Goal: Transaction & Acquisition: Purchase product/service

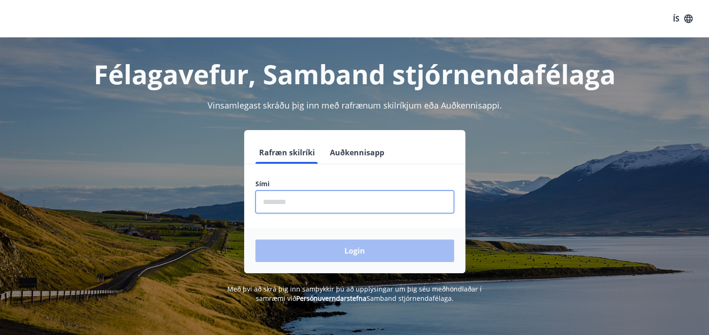
click at [267, 201] on input "phone" at bounding box center [354, 202] width 199 height 23
type input "********"
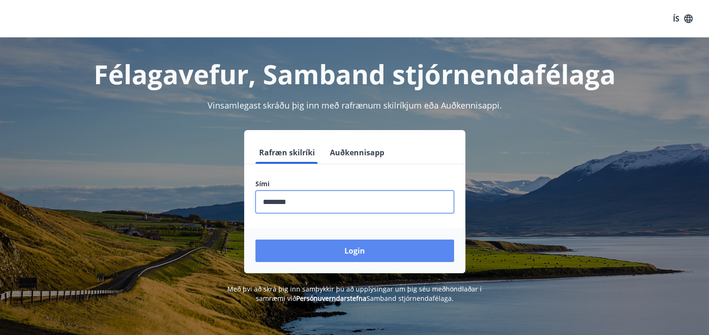
click at [357, 249] on button "Login" at bounding box center [354, 251] width 199 height 22
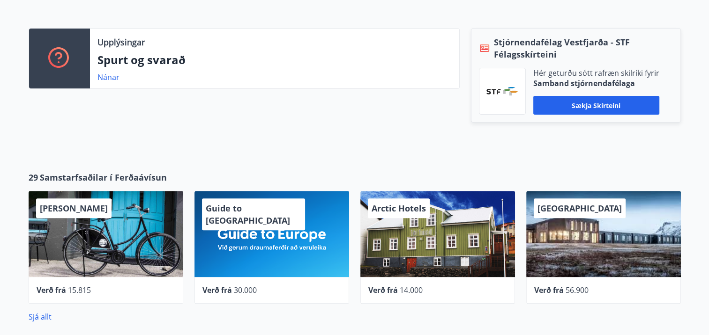
scroll to position [313, 0]
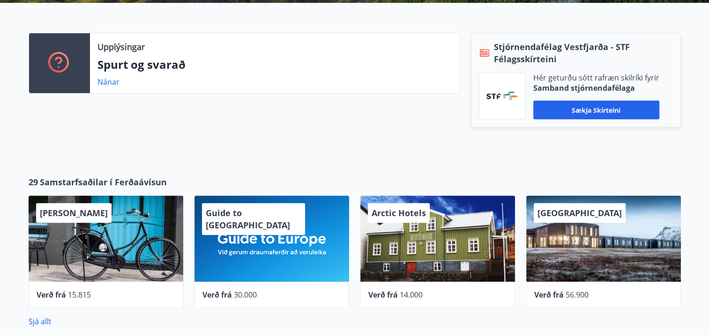
click at [707, 103] on div "Upplýsingar Spurt og svarað Nánar Stjórnendafélag Vestfjarða - STF Félagsskírte…" at bounding box center [354, 82] width 709 height 158
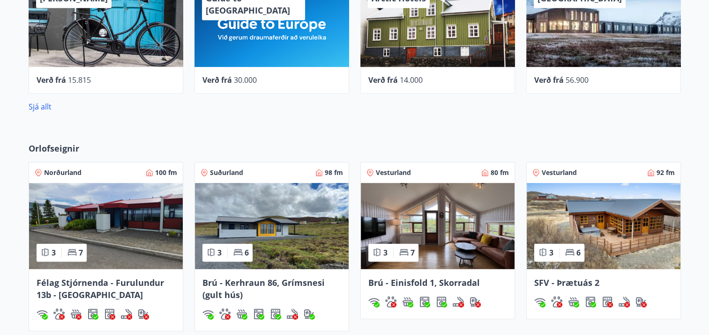
scroll to position [531, 0]
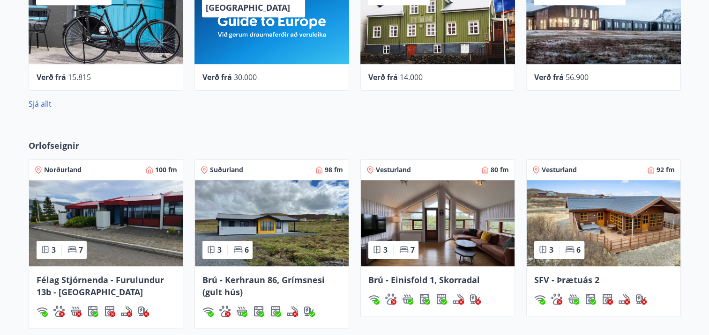
click at [599, 231] on img at bounding box center [604, 223] width 154 height 86
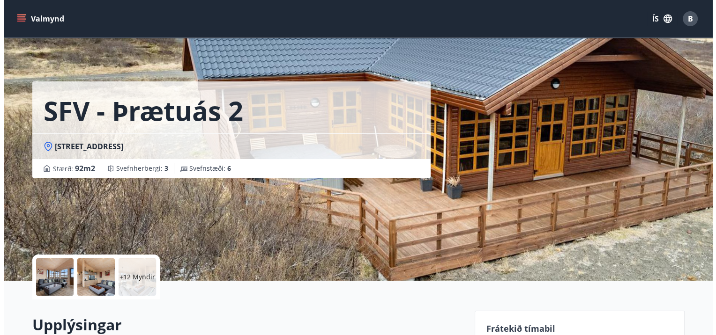
scroll to position [21, 0]
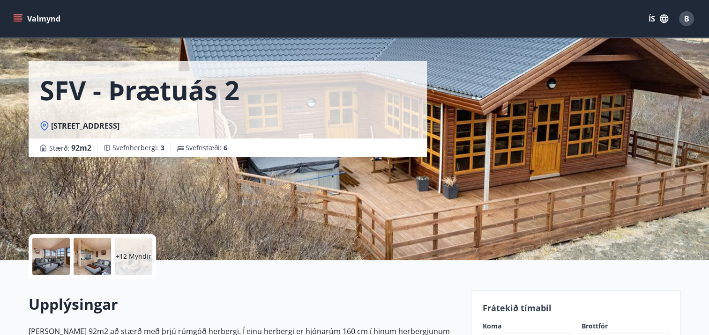
click at [45, 261] on div at bounding box center [50, 256] width 37 height 37
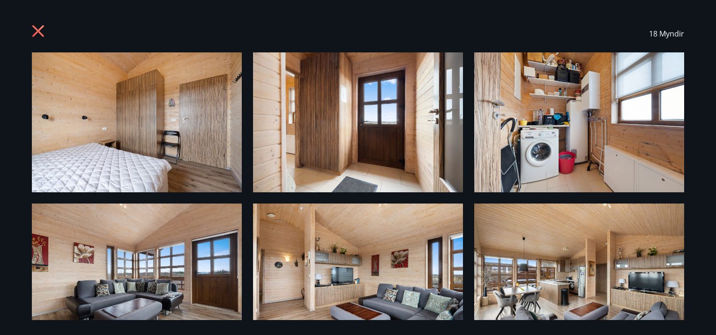
click at [134, 275] on img at bounding box center [137, 274] width 210 height 140
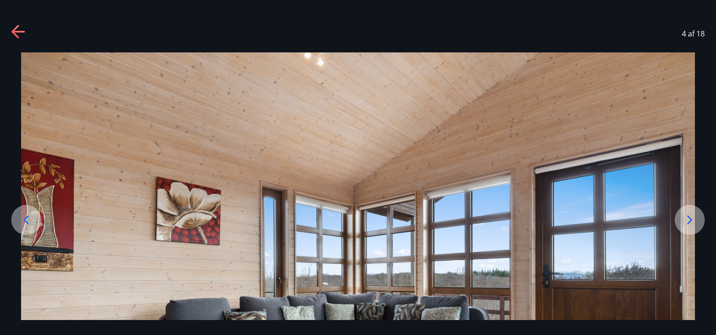
click at [687, 218] on icon at bounding box center [689, 220] width 15 height 15
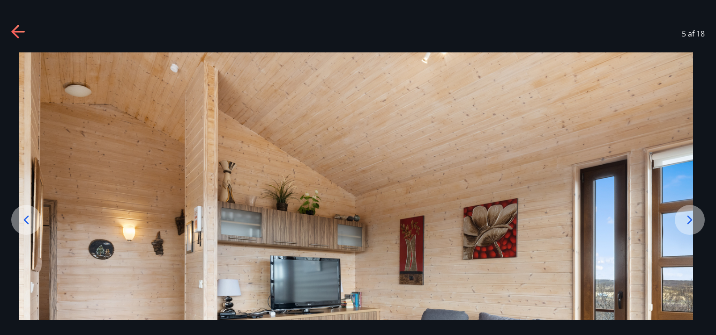
drag, startPoint x: 710, startPoint y: 63, endPoint x: 705, endPoint y: 80, distance: 17.3
click at [705, 80] on div at bounding box center [356, 276] width 716 height 449
click at [581, 52] on div "5 af 18" at bounding box center [358, 33] width 716 height 37
drag, startPoint x: 581, startPoint y: 52, endPoint x: 557, endPoint y: 39, distance: 27.7
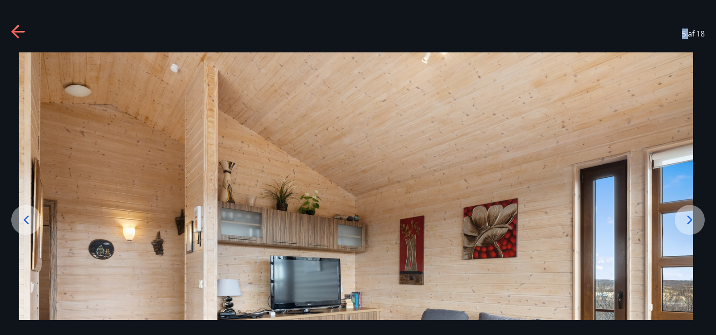
click at [557, 39] on div "5 af 18" at bounding box center [358, 33] width 716 height 37
click at [689, 217] on icon at bounding box center [689, 220] width 15 height 15
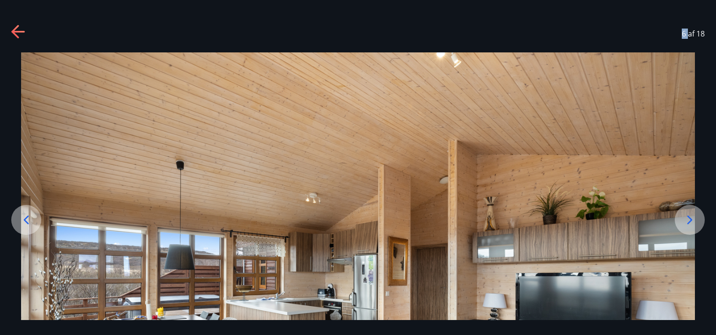
click at [689, 217] on icon at bounding box center [689, 220] width 15 height 15
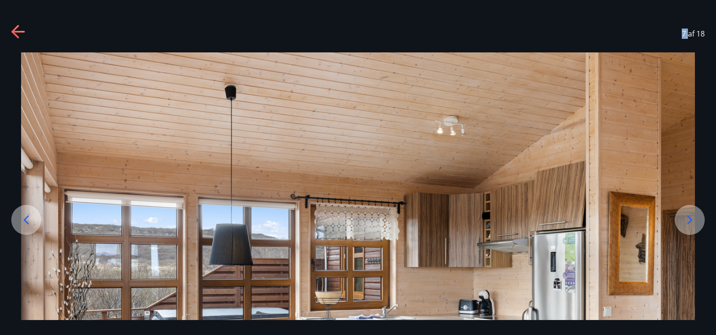
click at [689, 217] on icon at bounding box center [689, 220] width 15 height 15
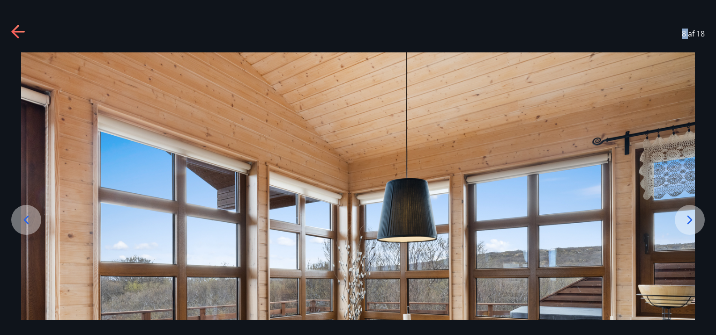
click at [689, 217] on icon at bounding box center [689, 220] width 15 height 15
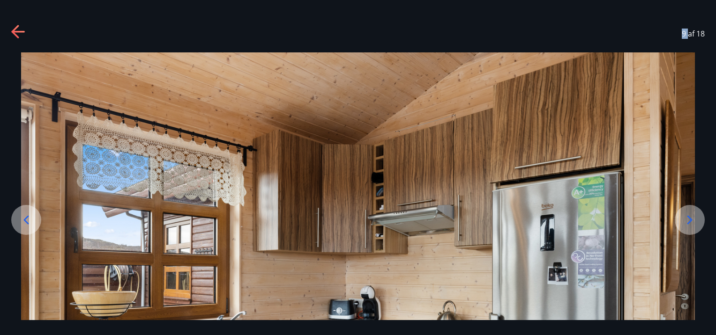
click at [689, 217] on icon at bounding box center [689, 220] width 15 height 15
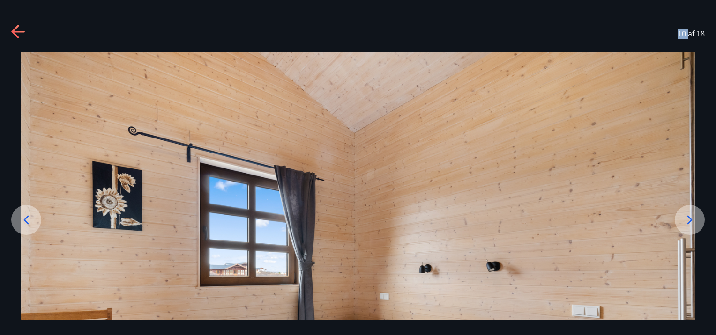
click at [689, 217] on icon at bounding box center [689, 220] width 15 height 15
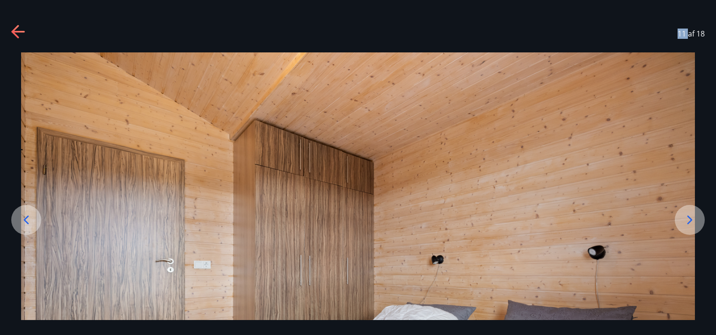
click at [689, 217] on icon at bounding box center [689, 220] width 15 height 15
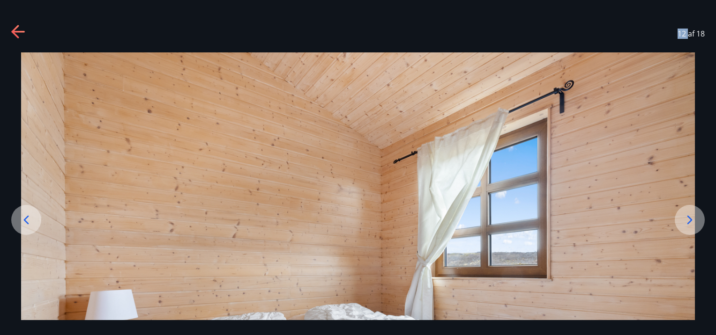
click at [689, 217] on icon at bounding box center [689, 220] width 15 height 15
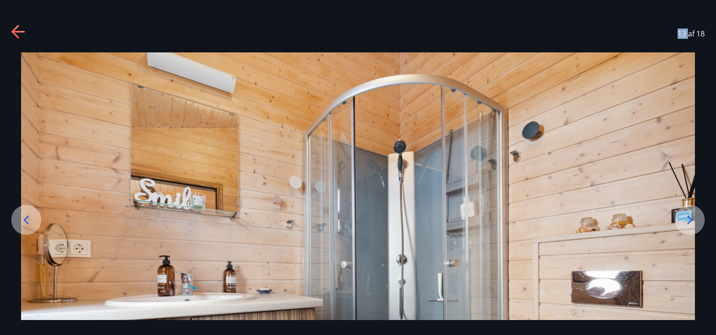
click at [689, 217] on icon at bounding box center [689, 220] width 15 height 15
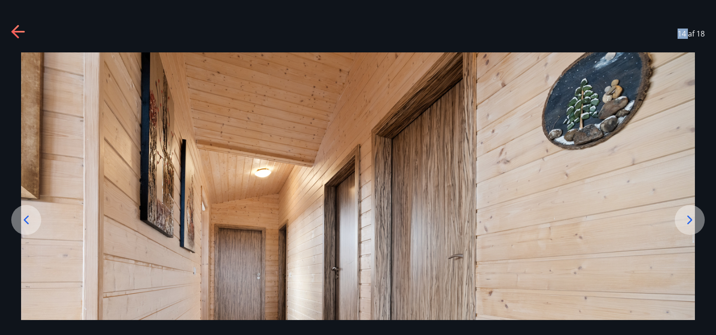
click at [689, 217] on icon at bounding box center [689, 220] width 15 height 15
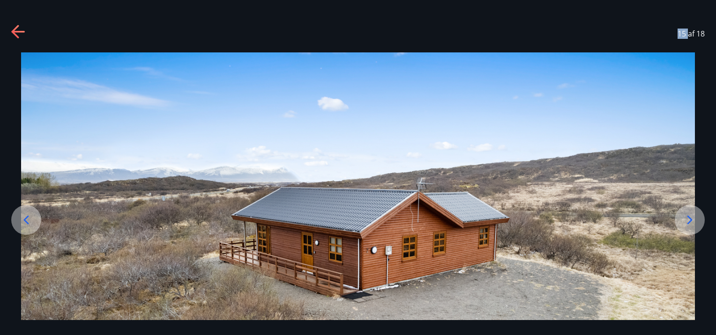
click at [689, 217] on icon at bounding box center [689, 220] width 15 height 15
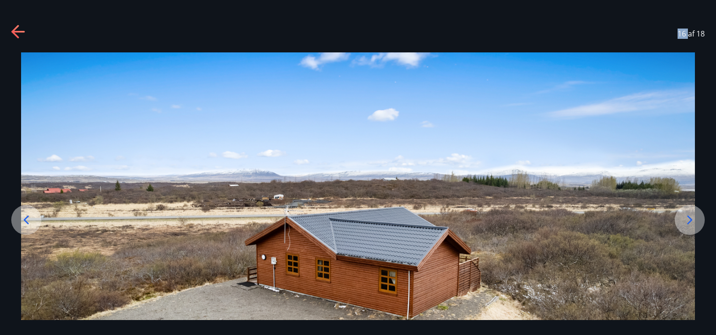
click at [689, 217] on icon at bounding box center [689, 220] width 15 height 15
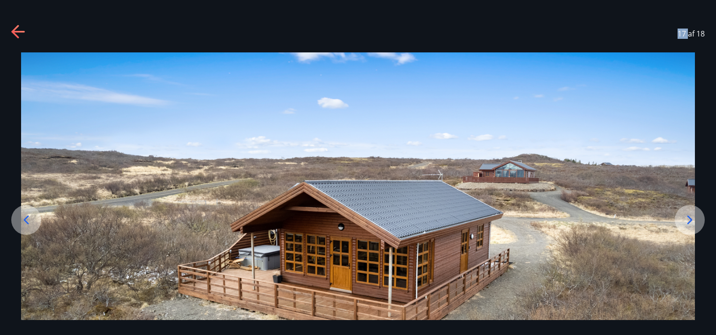
click at [689, 217] on icon at bounding box center [689, 220] width 15 height 15
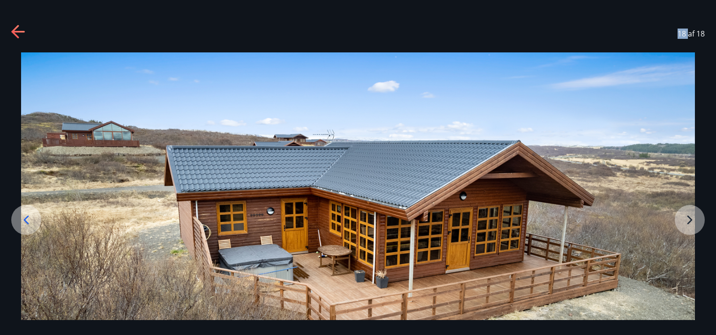
click at [689, 217] on img at bounding box center [358, 241] width 674 height 379
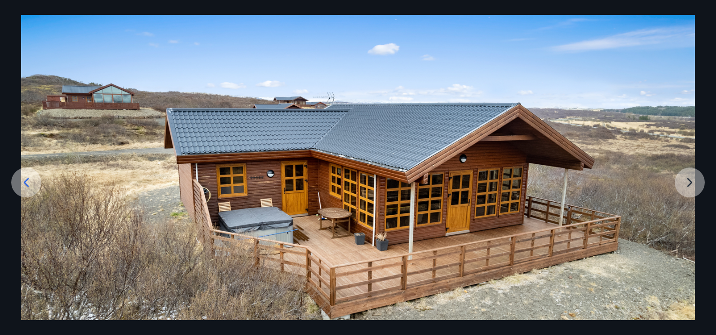
click at [692, 176] on img at bounding box center [358, 204] width 674 height 379
click at [688, 182] on img at bounding box center [358, 204] width 674 height 379
click at [22, 180] on icon at bounding box center [26, 182] width 15 height 15
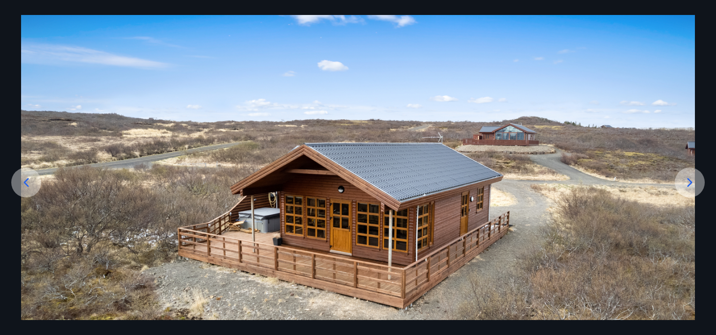
click at [22, 180] on icon at bounding box center [26, 182] width 15 height 15
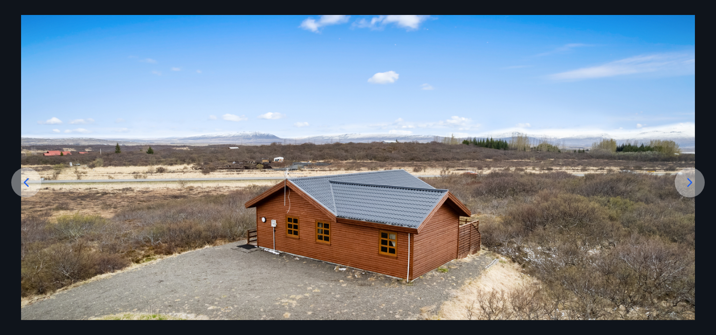
click at [22, 180] on icon at bounding box center [26, 182] width 15 height 15
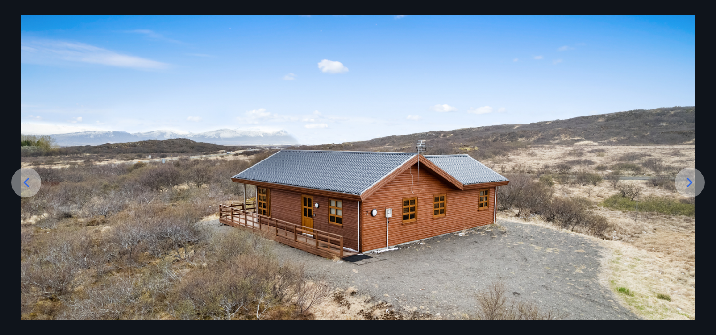
click at [22, 180] on icon at bounding box center [26, 182] width 15 height 15
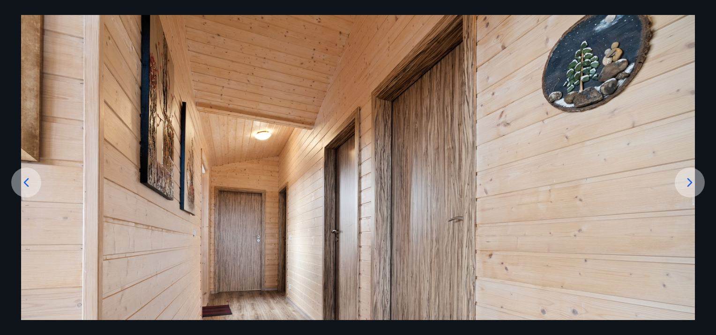
click at [22, 180] on icon at bounding box center [26, 182] width 15 height 15
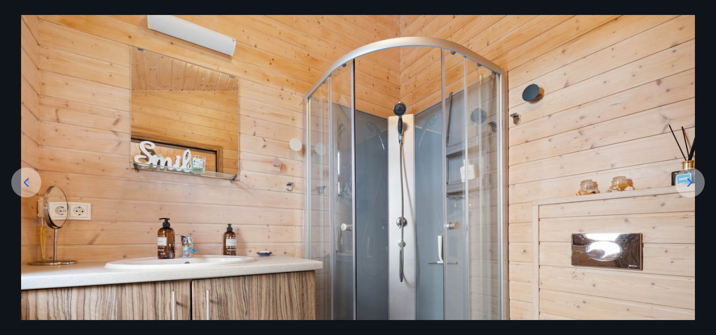
click at [22, 180] on icon at bounding box center [26, 182] width 15 height 15
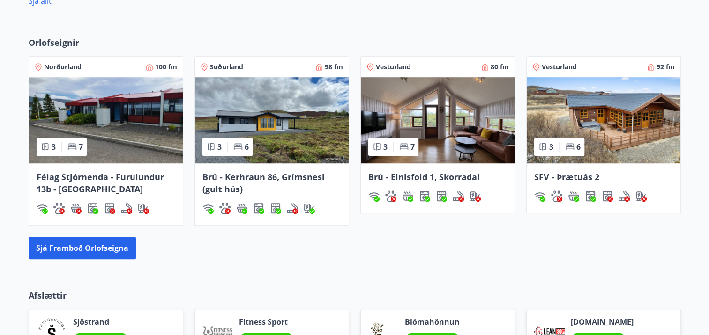
scroll to position [635, 0]
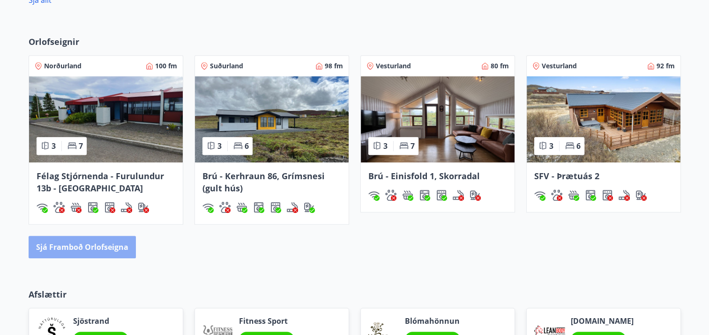
click at [90, 243] on button "Sjá framboð orlofseigna" at bounding box center [82, 247] width 107 height 22
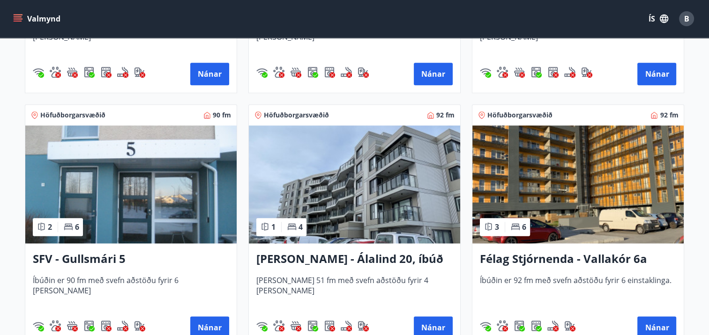
scroll to position [1178, 0]
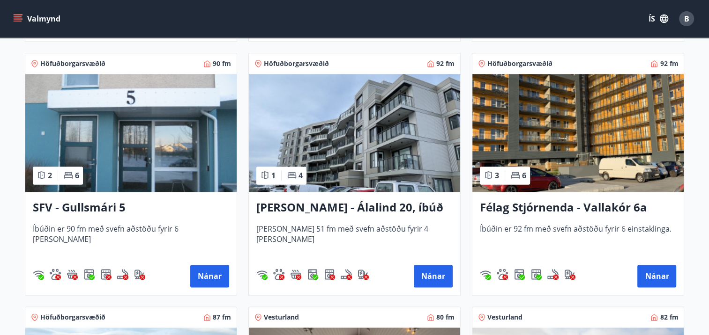
click at [102, 203] on h3 "SFV - Gullsmári 5" at bounding box center [131, 208] width 196 height 17
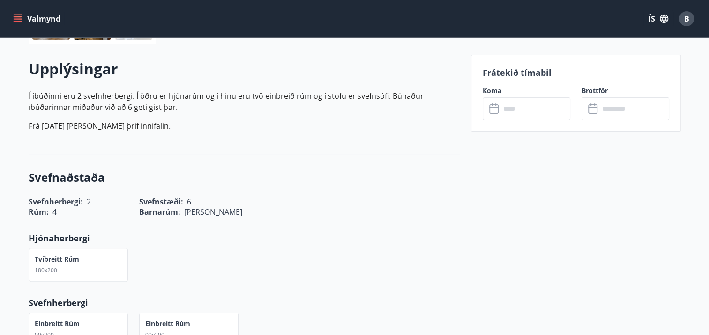
scroll to position [258, 0]
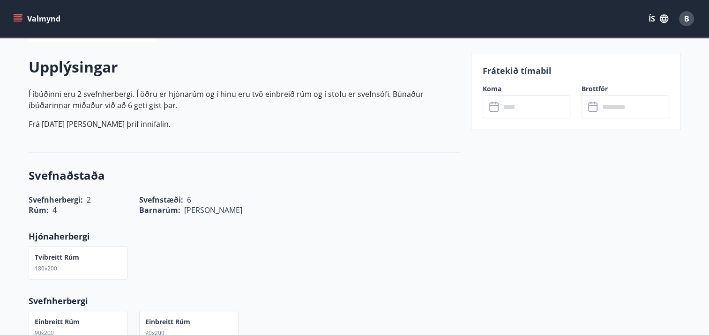
click at [492, 109] on icon at bounding box center [494, 107] width 11 height 11
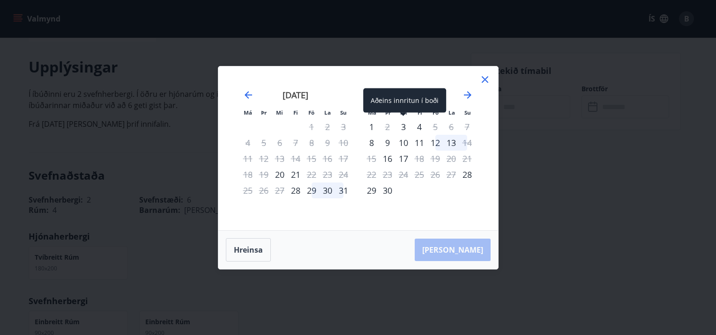
click at [401, 127] on div "3" at bounding box center [403, 127] width 16 height 16
click at [403, 125] on div "3" at bounding box center [403, 127] width 16 height 16
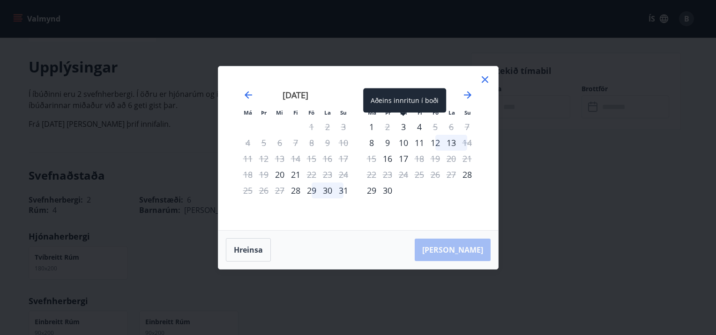
click at [403, 125] on div "3" at bounding box center [403, 127] width 16 height 16
click at [403, 126] on div "3" at bounding box center [403, 127] width 16 height 16
click at [418, 126] on div "4" at bounding box center [419, 127] width 16 height 16
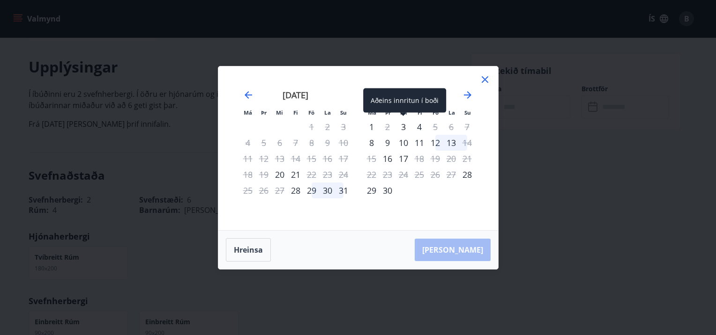
click at [405, 125] on div "3" at bounding box center [403, 127] width 16 height 16
click at [404, 125] on div "3" at bounding box center [403, 127] width 16 height 16
click at [467, 253] on div "[PERSON_NAME]" at bounding box center [358, 250] width 280 height 38
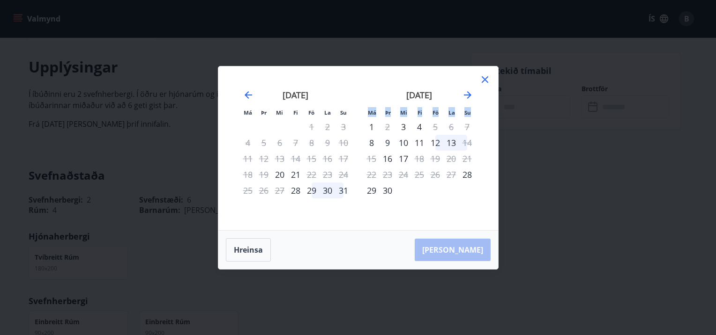
click at [467, 253] on div "[PERSON_NAME]" at bounding box center [358, 250] width 280 height 38
click at [403, 126] on div "3" at bounding box center [403, 127] width 16 height 16
drag, startPoint x: 403, startPoint y: 126, endPoint x: 415, endPoint y: 126, distance: 12.2
click at [415, 126] on tr "1 2 3 4 5 6 7" at bounding box center [420, 127] width 112 height 16
click at [463, 248] on div "[PERSON_NAME]" at bounding box center [358, 250] width 280 height 38
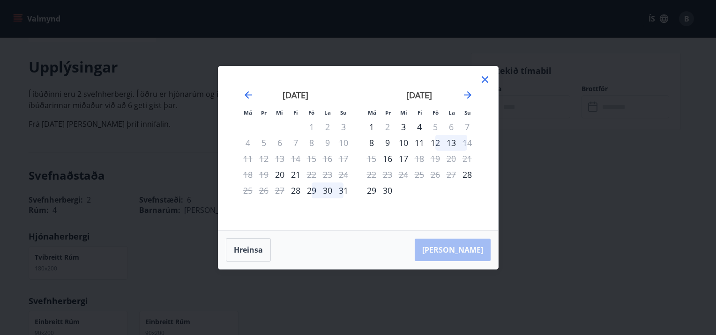
click at [482, 82] on icon at bounding box center [484, 79] width 11 height 11
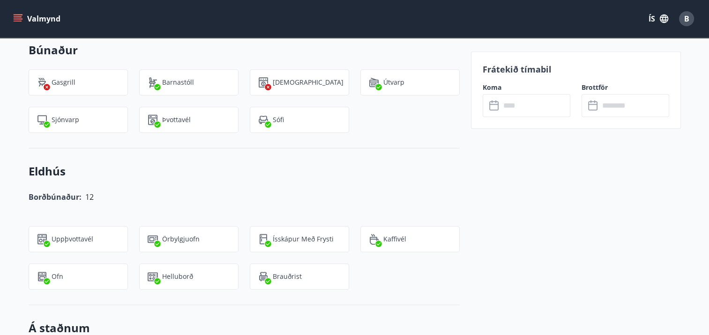
scroll to position [696, 0]
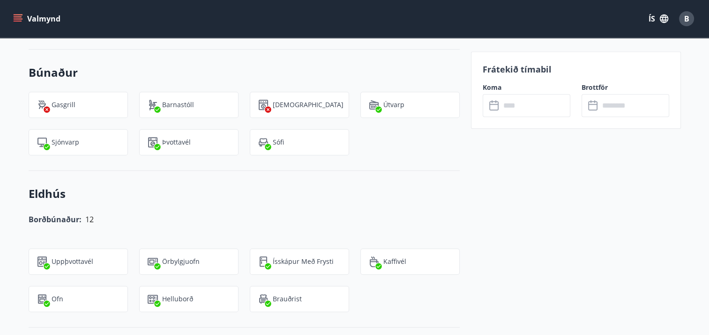
click at [18, 15] on icon "menu" at bounding box center [17, 18] width 9 height 9
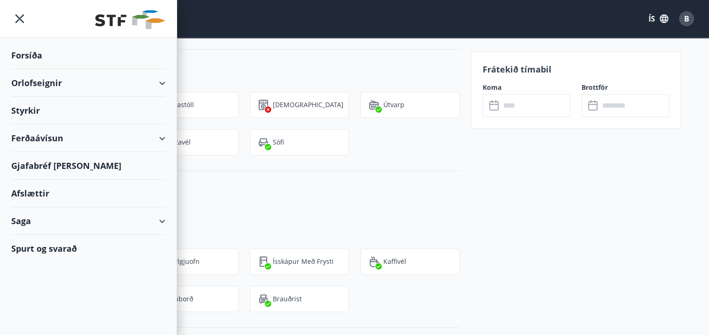
click at [279, 75] on h3 "Búnaður" at bounding box center [244, 73] width 431 height 16
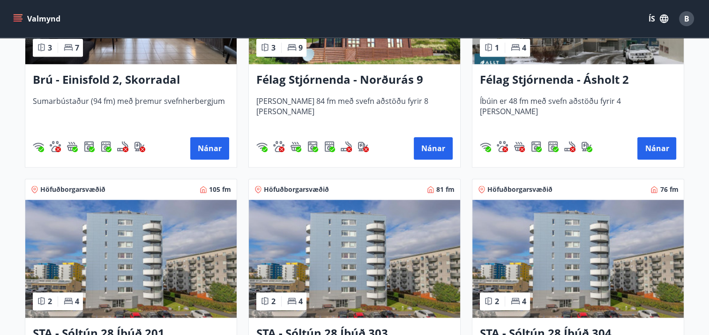
scroll to position [801, 0]
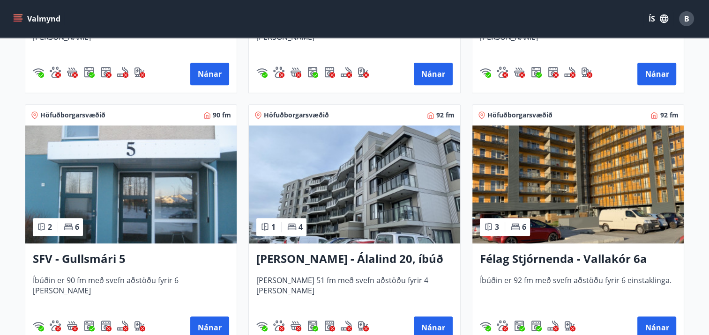
scroll to position [1117, 0]
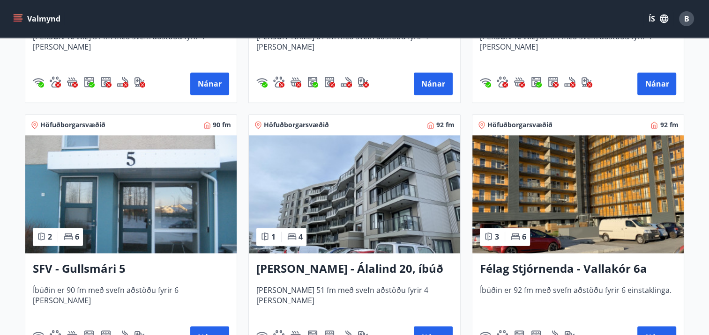
click at [569, 220] on img at bounding box center [577, 194] width 211 height 118
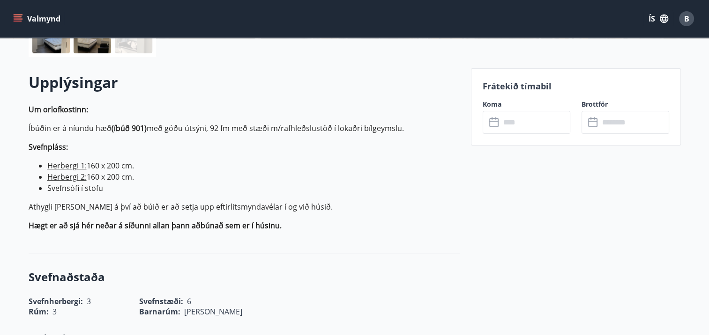
scroll to position [234, 0]
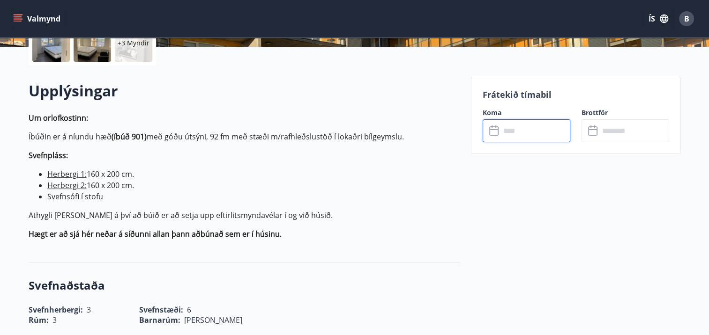
click at [507, 127] on input "text" at bounding box center [535, 130] width 70 height 23
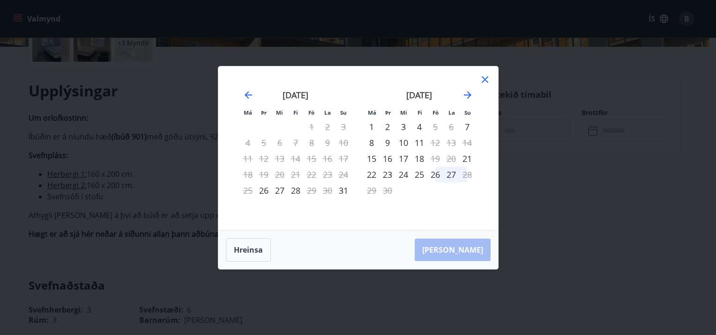
drag, startPoint x: 386, startPoint y: 127, endPoint x: 471, endPoint y: 262, distance: 159.6
click at [471, 262] on div "Má Þr Mi Fi Fö La Su Má Þr Mi Fi Fö La Su [DATE] 1 2 3 4 5 6 7 8 9 10 11 12 13 …" at bounding box center [358, 168] width 281 height 204
click at [467, 249] on div "[PERSON_NAME]" at bounding box center [358, 250] width 280 height 38
click at [484, 79] on icon at bounding box center [485, 79] width 7 height 7
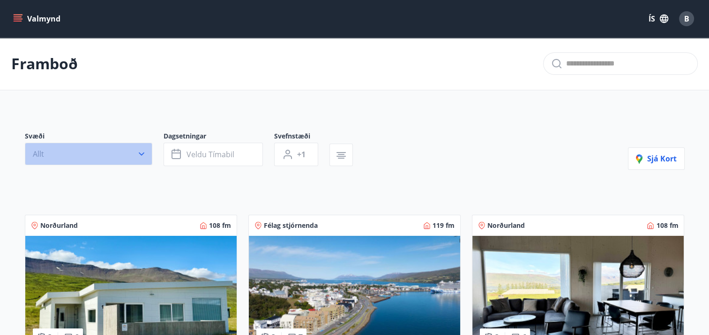
click at [140, 152] on icon "button" at bounding box center [141, 153] width 9 height 9
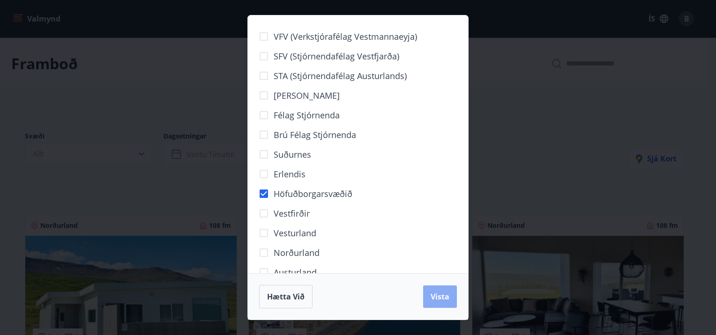
click at [437, 296] on span "Vista" at bounding box center [440, 297] width 19 height 10
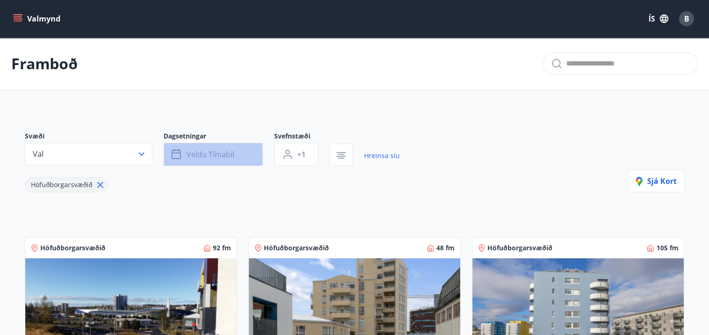
click at [174, 154] on icon "button" at bounding box center [176, 154] width 11 height 11
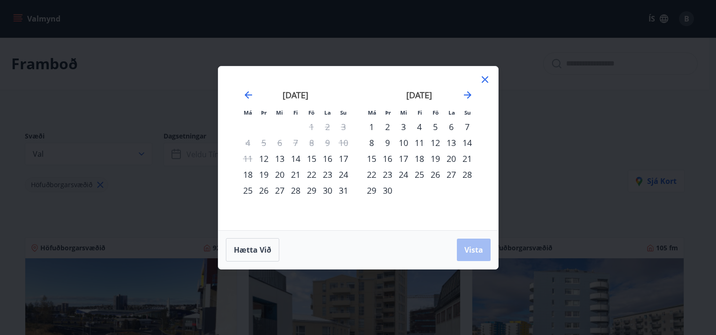
click at [384, 126] on div "2" at bounding box center [388, 127] width 16 height 16
click at [435, 127] on div "5" at bounding box center [435, 127] width 16 height 16
click at [470, 244] on button "Vista" at bounding box center [474, 250] width 34 height 22
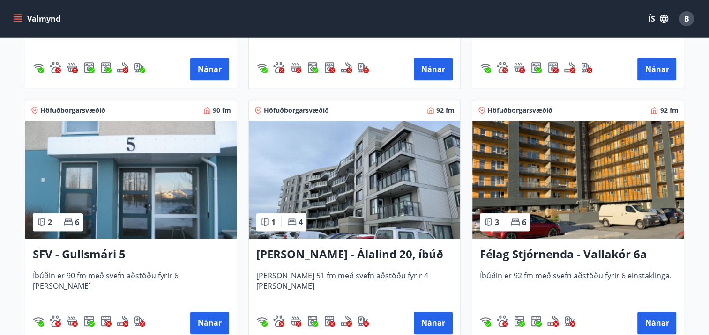
scroll to position [397, 0]
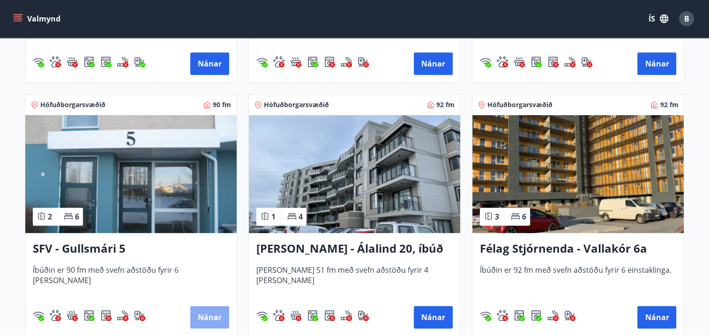
click at [207, 315] on button "Nánar" at bounding box center [209, 317] width 39 height 22
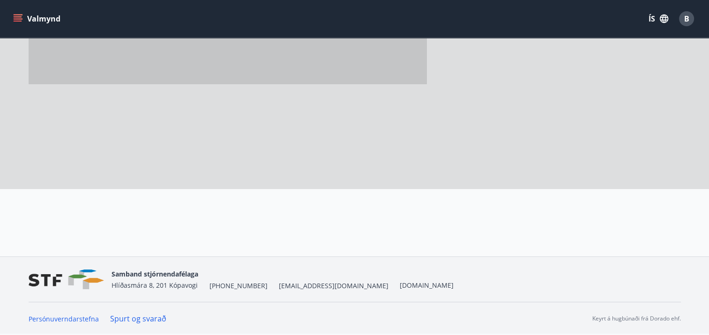
click at [207, 315] on nav "Persónuverndarstefna Spurt og svarað [PERSON_NAME] á hugbúnaði frá Dorado ehf." at bounding box center [355, 319] width 652 height 10
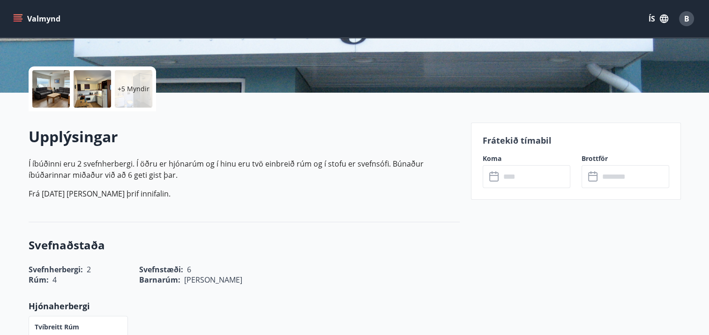
scroll to position [191, 0]
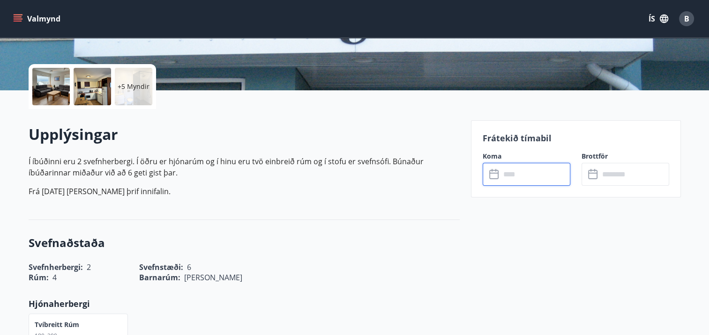
click at [506, 172] on input "text" at bounding box center [535, 174] width 70 height 23
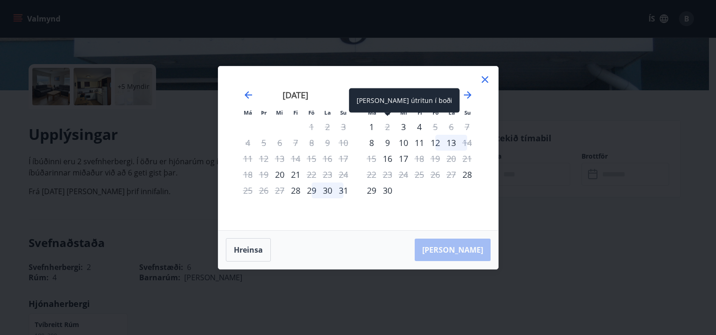
click at [383, 126] on div "2" at bounding box center [388, 127] width 16 height 16
click at [385, 126] on div "2" at bounding box center [388, 127] width 16 height 16
click at [396, 126] on div "3" at bounding box center [403, 127] width 16 height 16
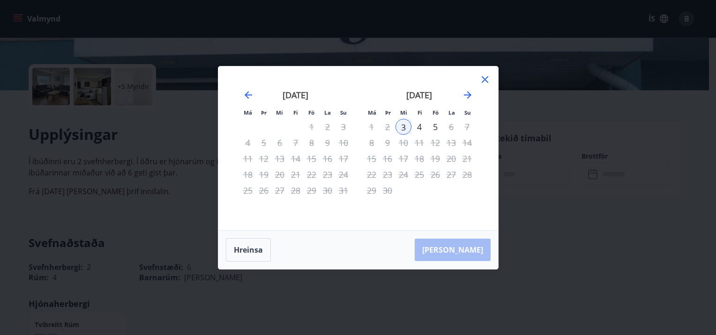
click at [418, 126] on div "4" at bounding box center [419, 127] width 16 height 16
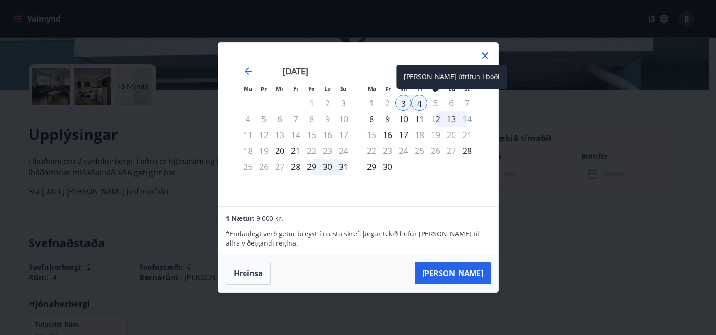
click at [435, 102] on div "5" at bounding box center [435, 103] width 16 height 16
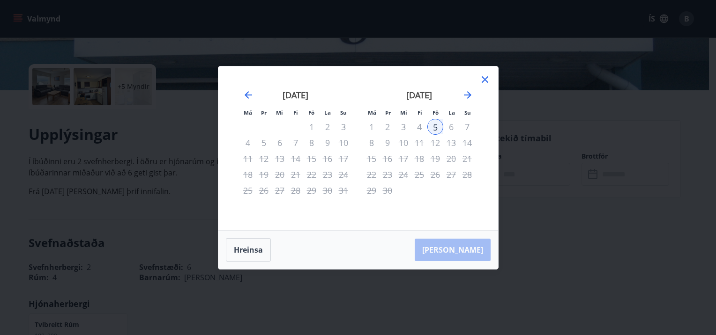
click at [461, 248] on div "[PERSON_NAME]" at bounding box center [358, 250] width 280 height 38
click at [462, 248] on div "[PERSON_NAME]" at bounding box center [358, 250] width 280 height 38
click at [462, 250] on div "[PERSON_NAME]" at bounding box center [358, 250] width 280 height 38
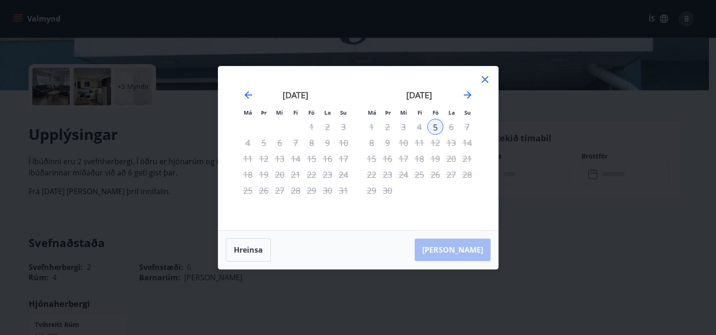
click at [463, 250] on div "[PERSON_NAME]" at bounding box center [358, 250] width 280 height 38
click at [463, 251] on div "[PERSON_NAME]" at bounding box center [358, 250] width 280 height 38
click at [401, 127] on div "3" at bounding box center [403, 127] width 16 height 16
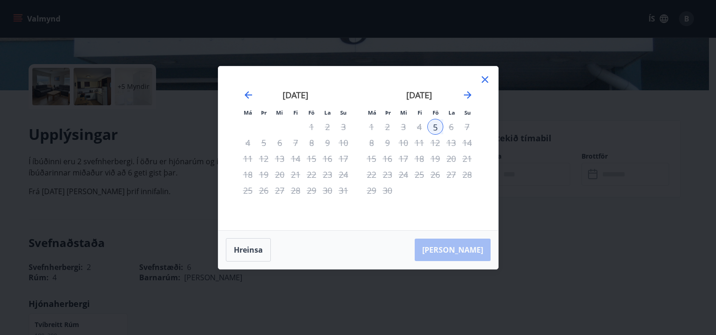
click at [417, 125] on div "4" at bounding box center [419, 127] width 16 height 16
click at [401, 126] on div "3" at bounding box center [403, 127] width 16 height 16
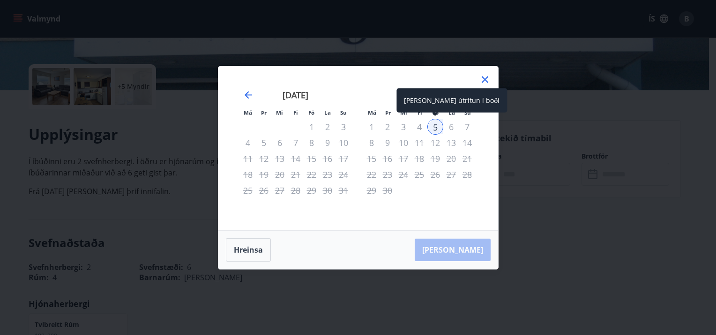
click at [433, 127] on div "5" at bounding box center [435, 127] width 16 height 16
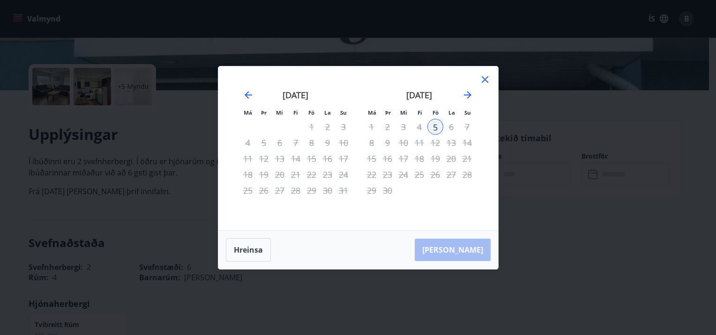
click at [458, 252] on div "[PERSON_NAME]" at bounding box center [358, 250] width 280 height 38
drag, startPoint x: 458, startPoint y: 252, endPoint x: 519, endPoint y: 244, distance: 61.9
click at [519, 244] on div "Má Þr Mi Fi Fö La Su Má Þr Mi Fi Fö La Su [DATE] 1 2 3 4 5 6 7 8 9 10 11 12 13 …" at bounding box center [358, 167] width 716 height 335
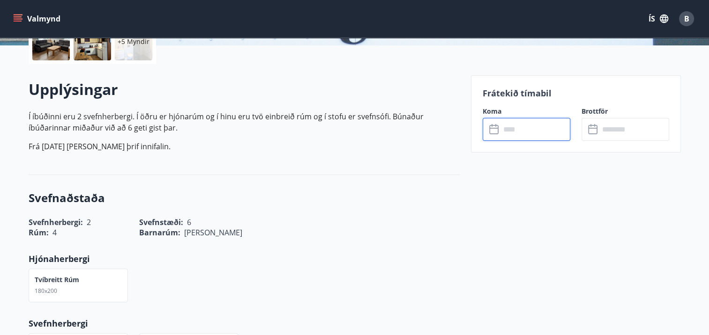
scroll to position [238, 0]
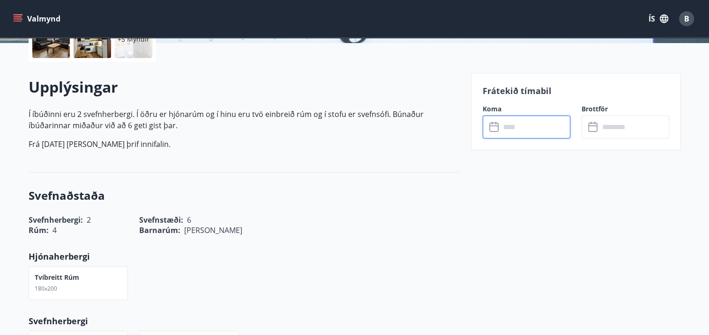
click at [494, 128] on icon at bounding box center [494, 127] width 11 height 11
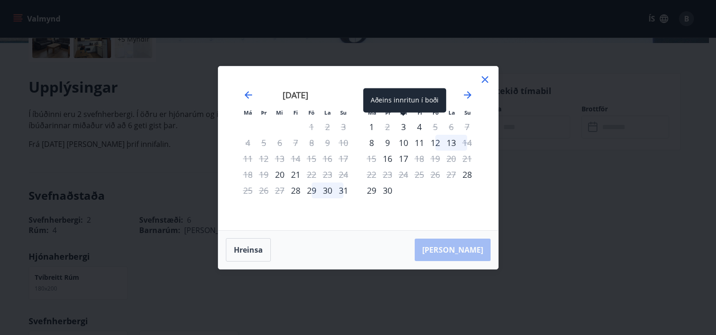
click at [404, 126] on div "3" at bounding box center [403, 127] width 16 height 16
click at [403, 126] on div "3" at bounding box center [403, 127] width 16 height 16
click at [403, 123] on div "3" at bounding box center [403, 127] width 16 height 16
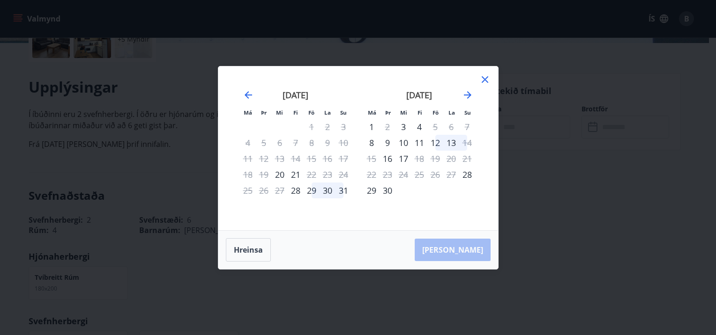
click at [464, 246] on div "[PERSON_NAME]" at bounding box center [358, 250] width 280 height 38
click at [464, 248] on div "[PERSON_NAME]" at bounding box center [358, 250] width 280 height 38
click at [405, 124] on div "3" at bounding box center [403, 127] width 16 height 16
click at [458, 246] on div "[PERSON_NAME]" at bounding box center [358, 250] width 280 height 38
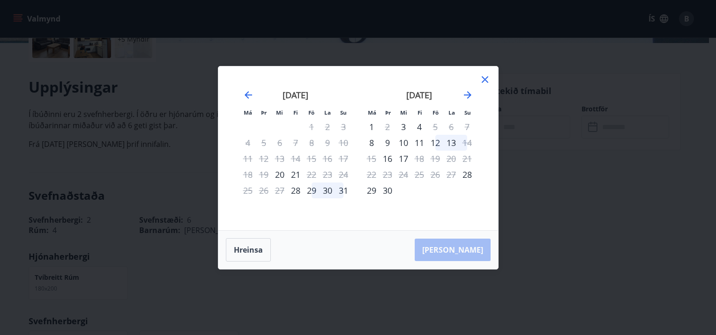
click at [574, 231] on div "Má Þr Mi Fi Fö La Su Má Þr Mi Fi Fö La Su [DATE] 1 2 3 4 5 6 7 8 9 10 11 12 13 …" at bounding box center [358, 167] width 716 height 335
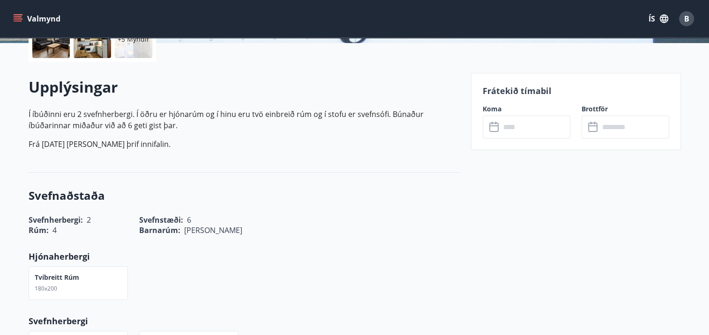
click at [493, 128] on icon at bounding box center [494, 127] width 11 height 11
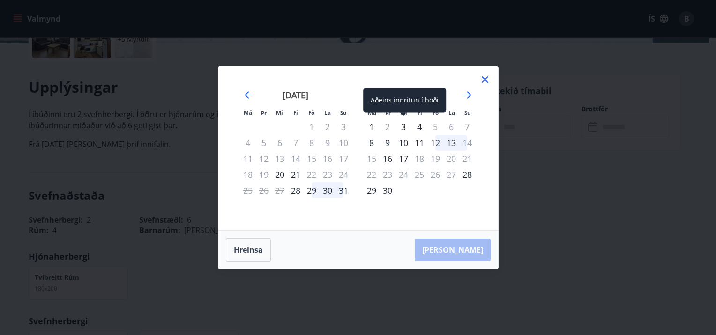
click at [402, 125] on div "3" at bounding box center [403, 127] width 16 height 16
click at [459, 250] on div "[PERSON_NAME]" at bounding box center [358, 250] width 280 height 38
click at [402, 125] on div "3" at bounding box center [403, 127] width 16 height 16
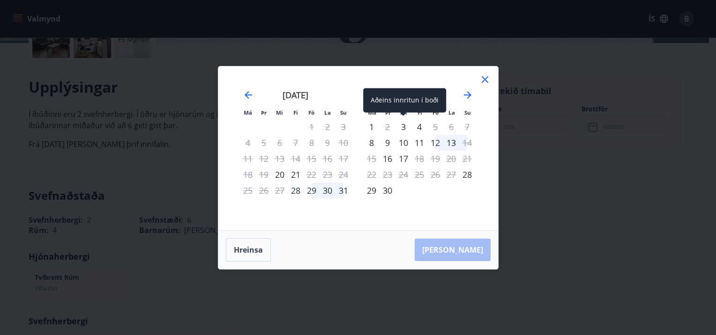
click at [402, 125] on div "3" at bounding box center [403, 127] width 16 height 16
click at [242, 257] on button "Hreinsa" at bounding box center [248, 250] width 45 height 23
click at [402, 125] on div "3" at bounding box center [403, 127] width 16 height 16
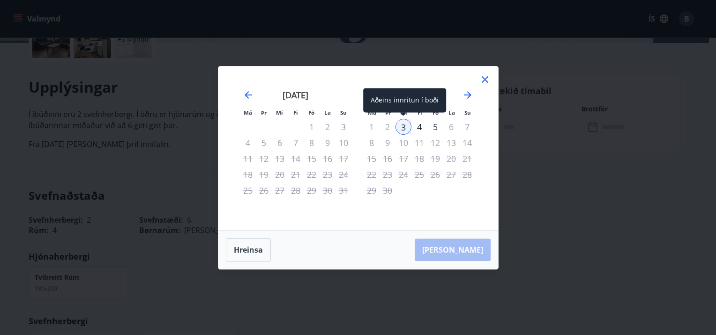
click at [402, 127] on div "3" at bounding box center [403, 127] width 16 height 16
click at [458, 251] on div "[PERSON_NAME]" at bounding box center [358, 250] width 280 height 38
click at [460, 251] on div "[PERSON_NAME]" at bounding box center [358, 250] width 280 height 38
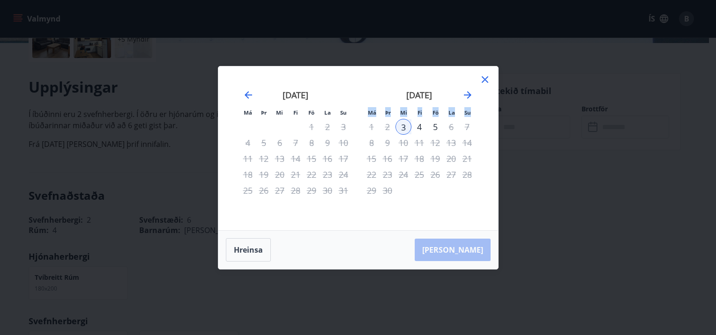
click at [460, 251] on div "[PERSON_NAME]" at bounding box center [358, 250] width 280 height 38
drag, startPoint x: 460, startPoint y: 251, endPoint x: 538, endPoint y: 231, distance: 80.7
click at [538, 231] on div "Má Þr Mi Fi Fö La Su Má Þr Mi Fi Fö La Su [DATE] 1 2 3 4 5 6 7 8 9 10 11 12 13 …" at bounding box center [358, 167] width 716 height 335
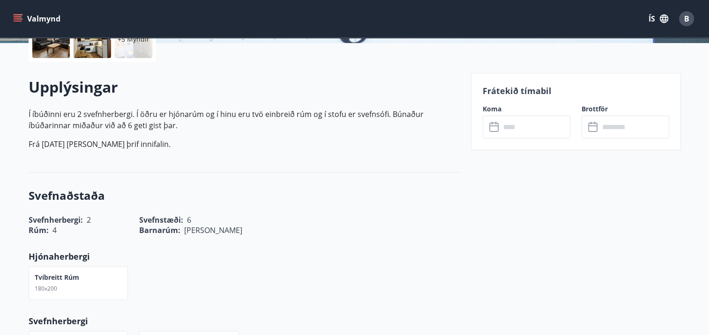
click at [493, 128] on icon at bounding box center [494, 127] width 11 height 11
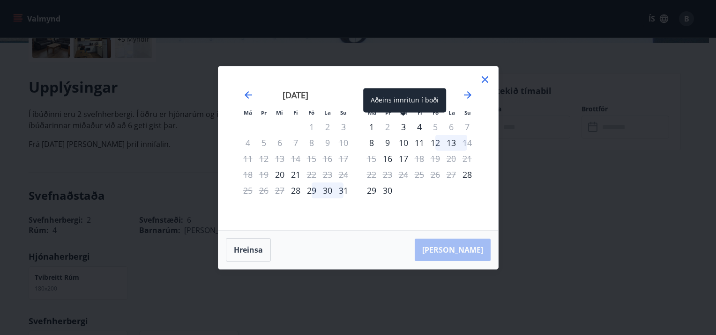
click at [403, 124] on div "3" at bounding box center [403, 127] width 16 height 16
click at [462, 250] on div "[PERSON_NAME]" at bounding box center [358, 250] width 280 height 38
click at [403, 123] on div "3" at bounding box center [403, 127] width 16 height 16
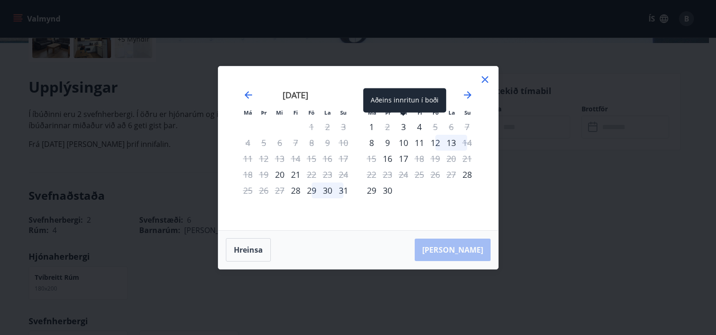
click at [403, 125] on div "3" at bounding box center [403, 127] width 16 height 16
click at [466, 246] on div "[PERSON_NAME]" at bounding box center [358, 250] width 280 height 38
click at [466, 250] on div "[PERSON_NAME]" at bounding box center [358, 250] width 280 height 38
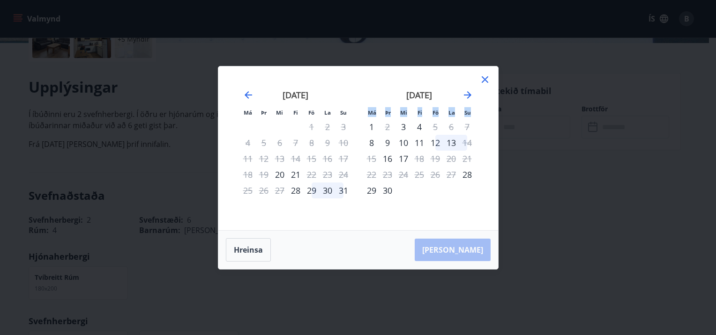
click at [466, 250] on div "[PERSON_NAME]" at bounding box center [358, 250] width 280 height 38
drag, startPoint x: 466, startPoint y: 250, endPoint x: 405, endPoint y: 127, distance: 137.3
click at [405, 127] on div "3" at bounding box center [403, 127] width 16 height 16
click at [403, 127] on div "3" at bounding box center [403, 127] width 16 height 16
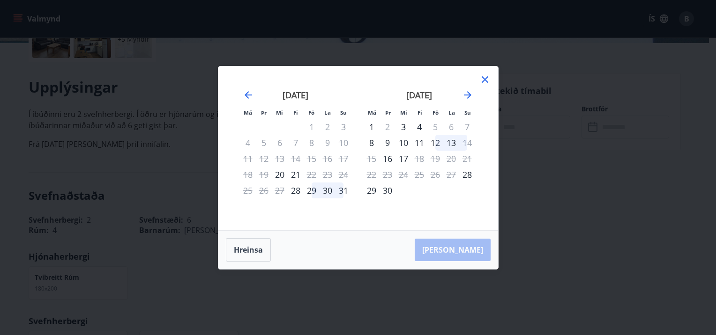
click at [586, 166] on div "Má Þr Mi Fi Fö La Su Má Þr Mi Fi Fö La Su [DATE] 1 2 3 4 5 6 7 8 9 10 11 12 13 …" at bounding box center [358, 167] width 716 height 335
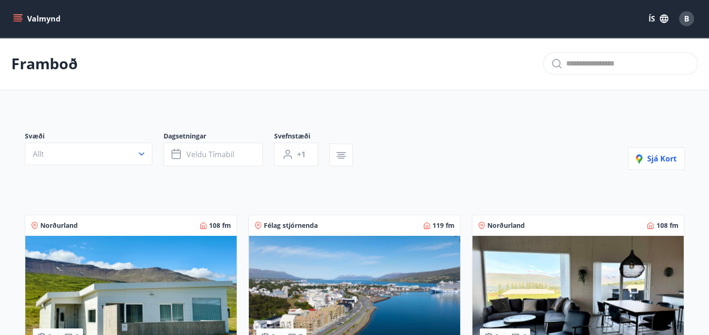
click at [17, 16] on icon "menu" at bounding box center [18, 16] width 8 height 1
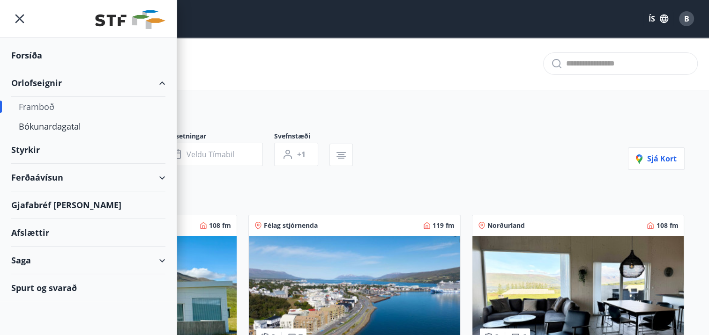
click at [27, 176] on div "Ferðaávísun" at bounding box center [88, 178] width 154 height 28
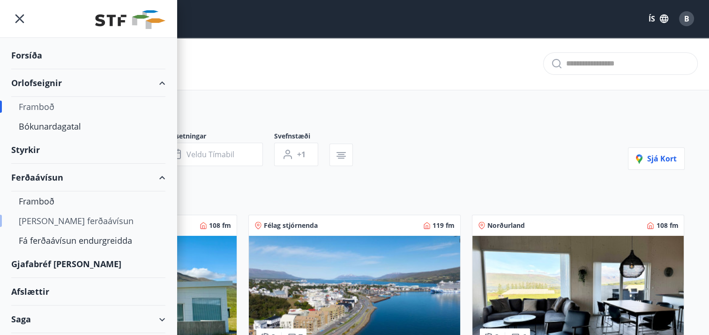
click at [29, 218] on div "[PERSON_NAME] ferðaávísun" at bounding box center [88, 221] width 139 height 20
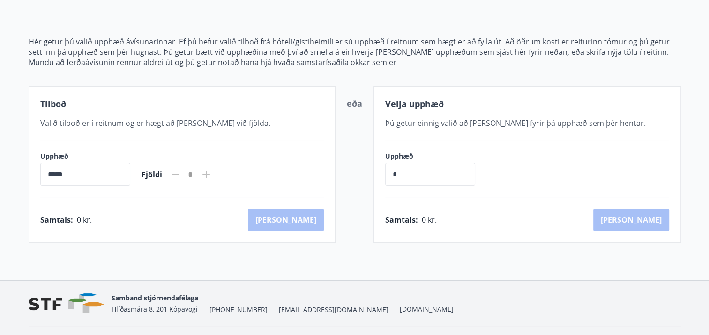
scroll to position [93, 0]
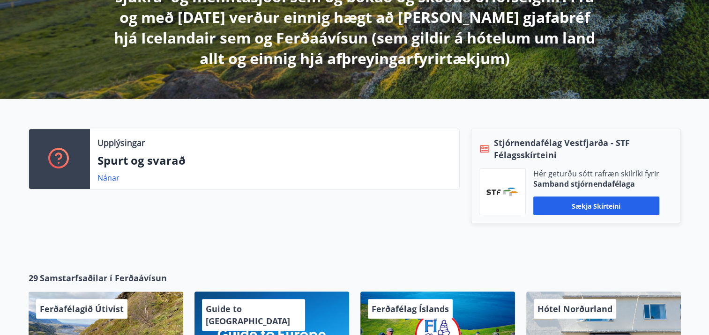
scroll to position [220, 0]
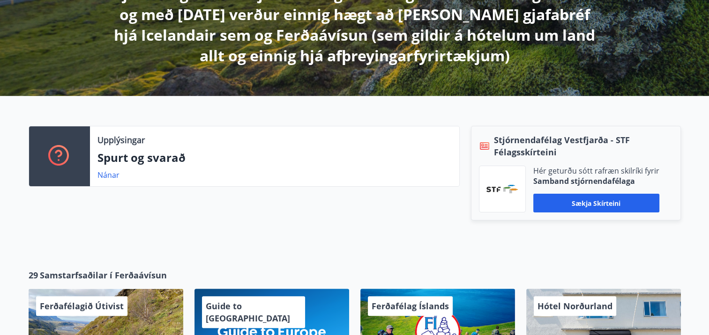
click at [58, 153] on icon at bounding box center [59, 156] width 22 height 22
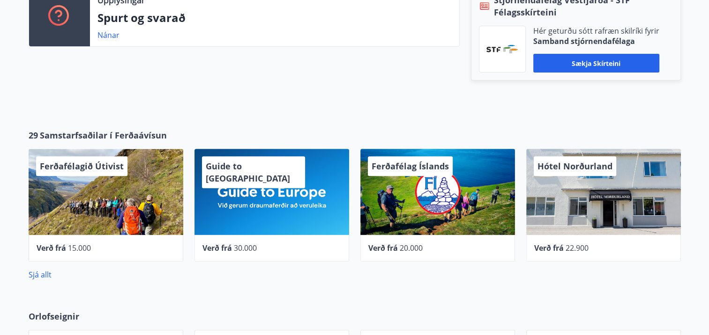
scroll to position [345, 0]
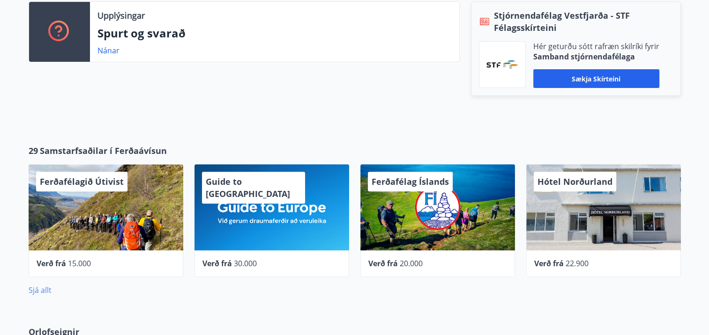
click at [34, 288] on link "Sjá allt" at bounding box center [40, 290] width 23 height 10
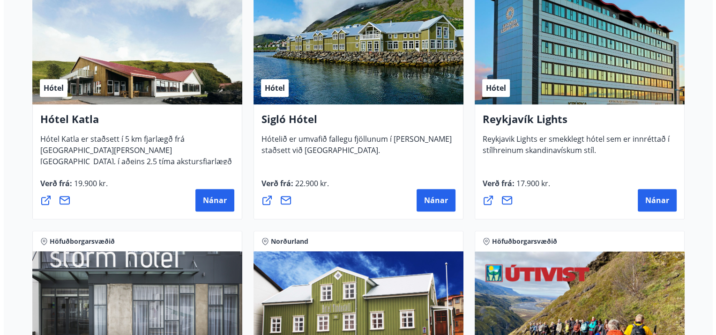
scroll to position [749, 0]
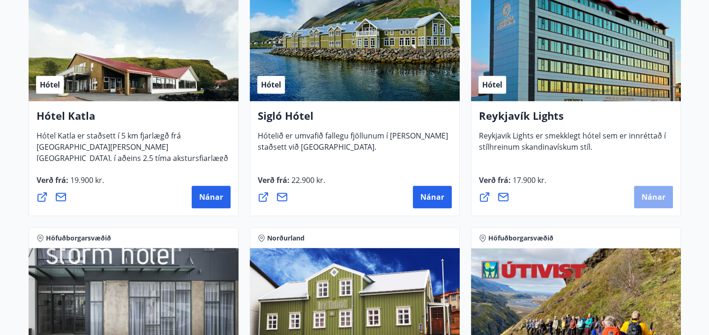
click at [651, 196] on span "Nánar" at bounding box center [653, 197] width 24 height 10
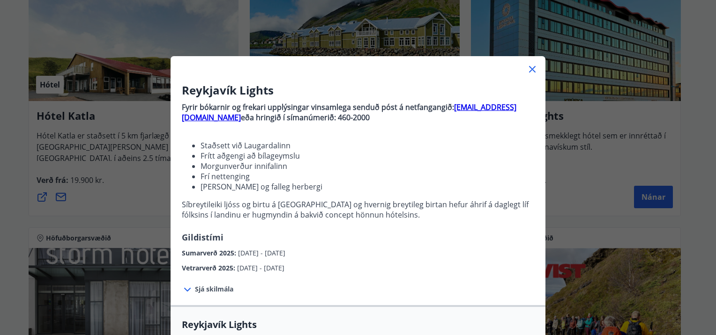
click at [186, 288] on icon at bounding box center [187, 289] width 11 height 11
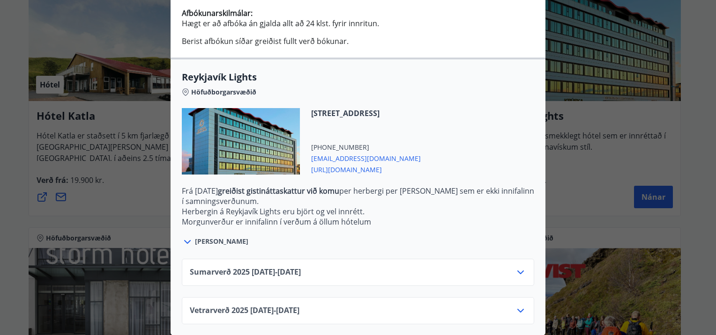
scroll to position [339, 0]
click at [516, 267] on icon at bounding box center [520, 272] width 11 height 11
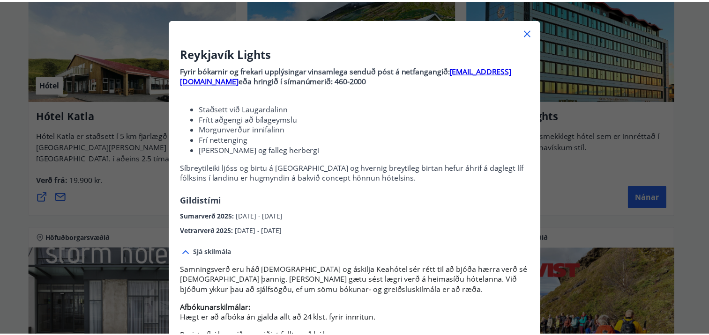
scroll to position [2, 0]
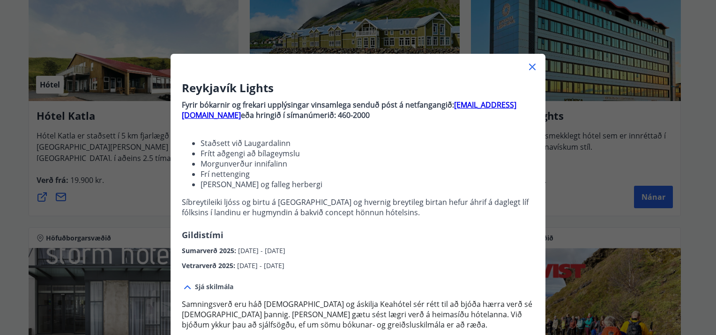
click at [561, 44] on div "Reykjavík Lights Fyrir bókarnir og frekari upplýsingar vinsamlega senduð póst á…" at bounding box center [358, 165] width 716 height 335
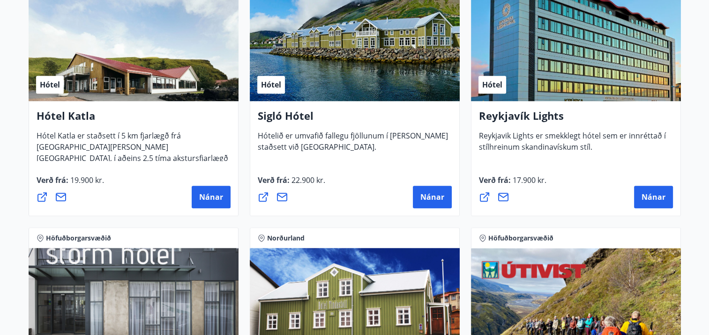
click at [566, 45] on div "Hótel" at bounding box center [576, 42] width 210 height 118
click at [648, 194] on span "Nánar" at bounding box center [653, 197] width 24 height 10
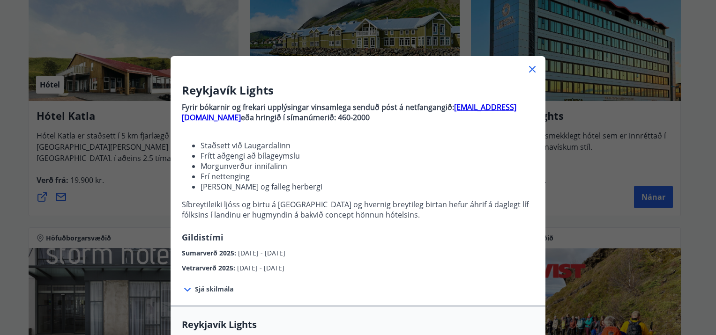
click at [601, 56] on div "Reykjavík Lights Fyrir bókarnir og frekari upplýsingar vinsamlega senduð póst á…" at bounding box center [358, 167] width 716 height 335
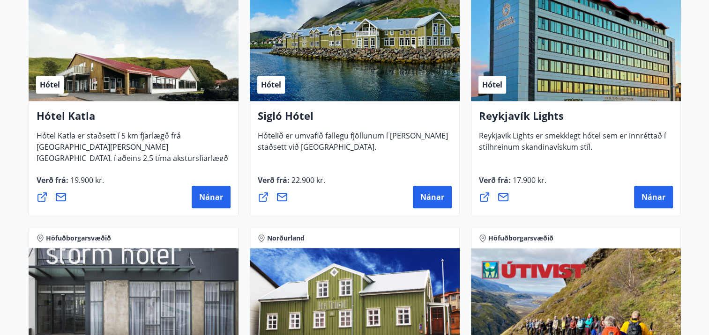
click at [601, 56] on div "Hótel" at bounding box center [576, 42] width 210 height 118
drag, startPoint x: 601, startPoint y: 56, endPoint x: 562, endPoint y: 58, distance: 39.0
click at [562, 58] on div "Hótel" at bounding box center [576, 42] width 210 height 118
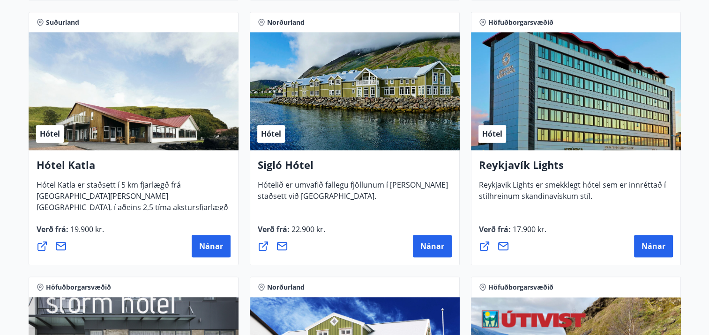
scroll to position [640, 0]
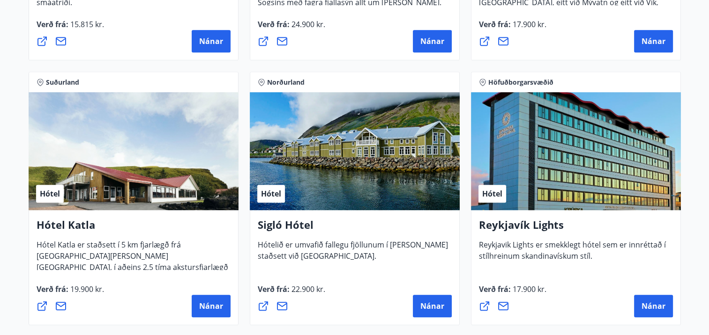
click at [492, 191] on span "Hótel" at bounding box center [492, 194] width 20 height 10
click at [514, 189] on div "Hótel" at bounding box center [576, 151] width 210 height 118
